Goal: Find specific page/section: Find specific page/section

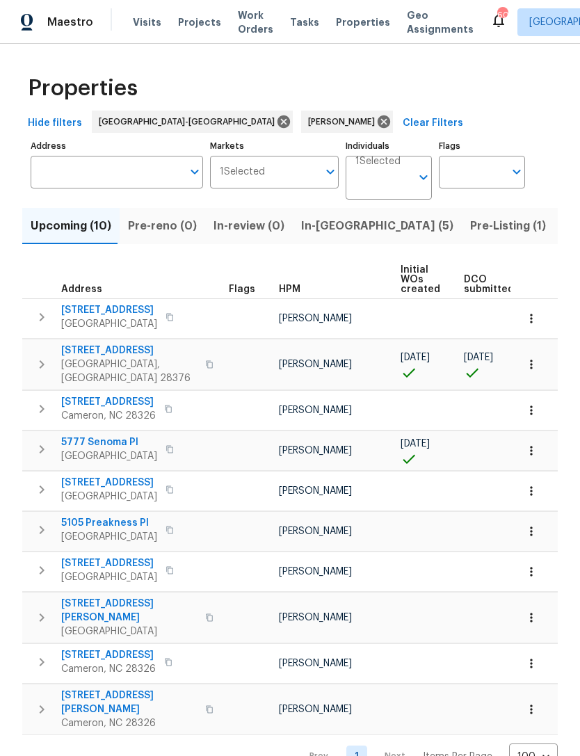
click at [470, 232] on span "Pre-Listing (1)" at bounding box center [508, 225] width 76 height 19
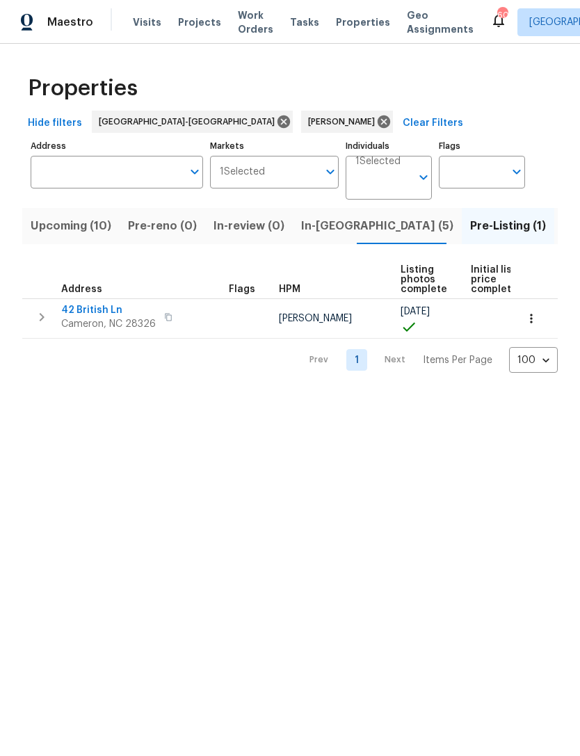
click at [563, 226] on span "Listed (9)" at bounding box center [589, 225] width 53 height 19
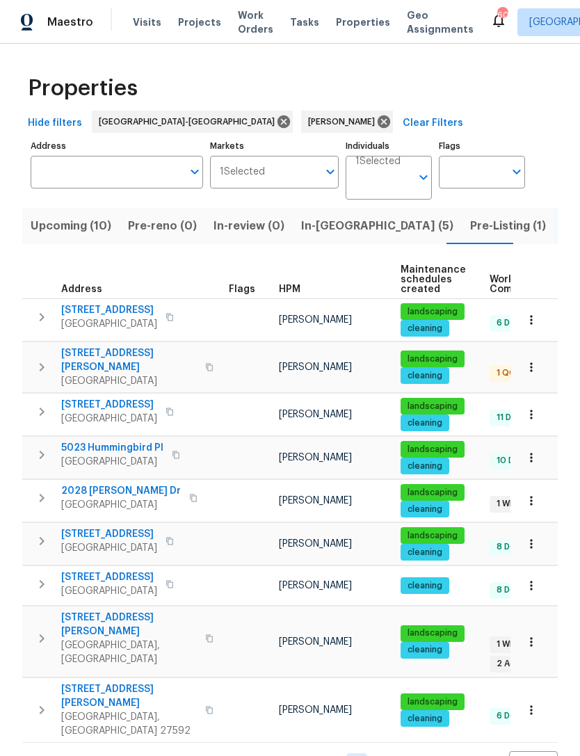
click at [61, 231] on span "Upcoming (10)" at bounding box center [71, 225] width 81 height 19
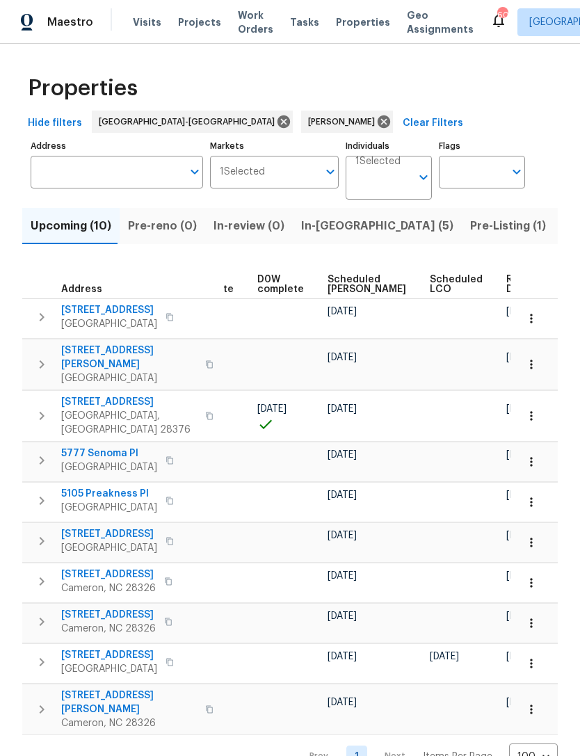
scroll to position [0, 350]
click at [341, 279] on span "Scheduled [PERSON_NAME]" at bounding box center [367, 284] width 79 height 19
